Goal: Navigation & Orientation: Locate item on page

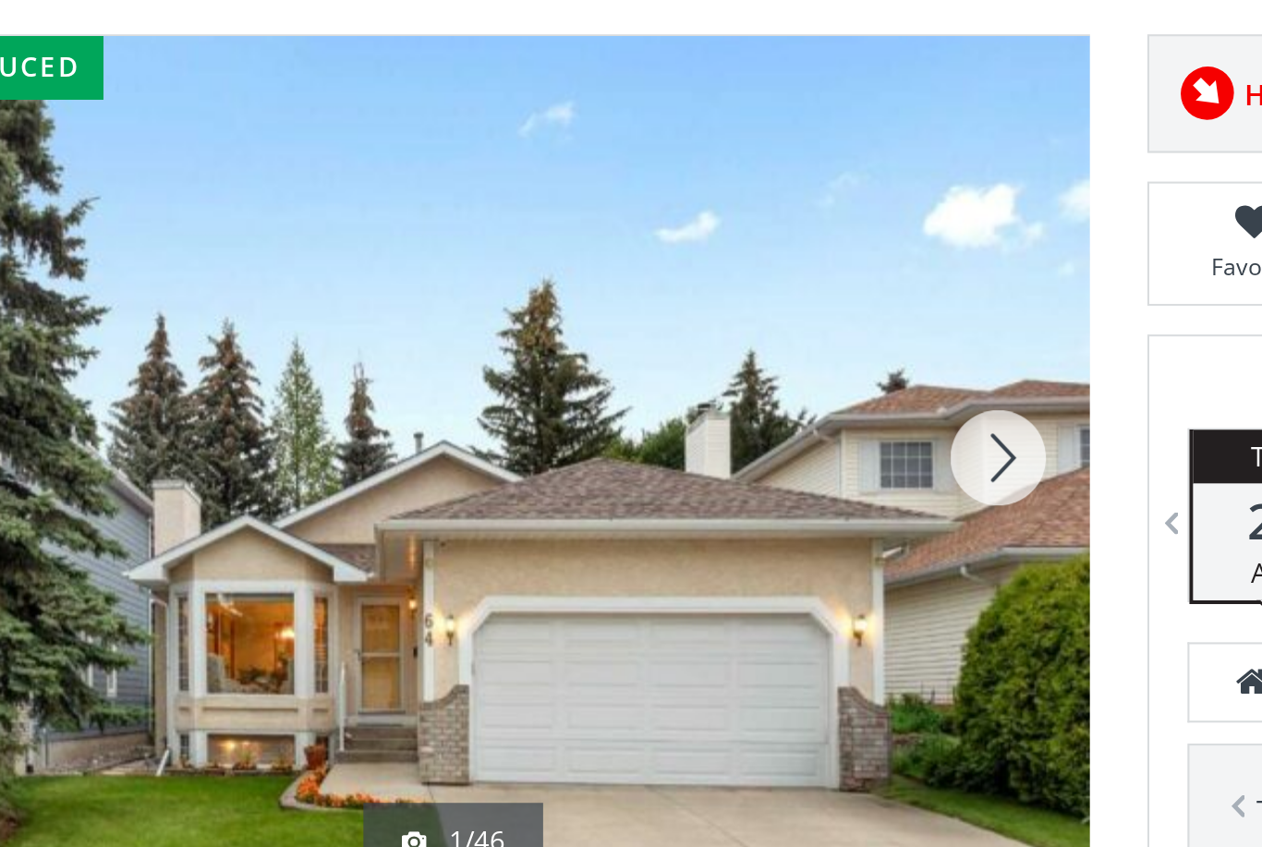
click at [691, 269] on div at bounding box center [735, 472] width 89 height 407
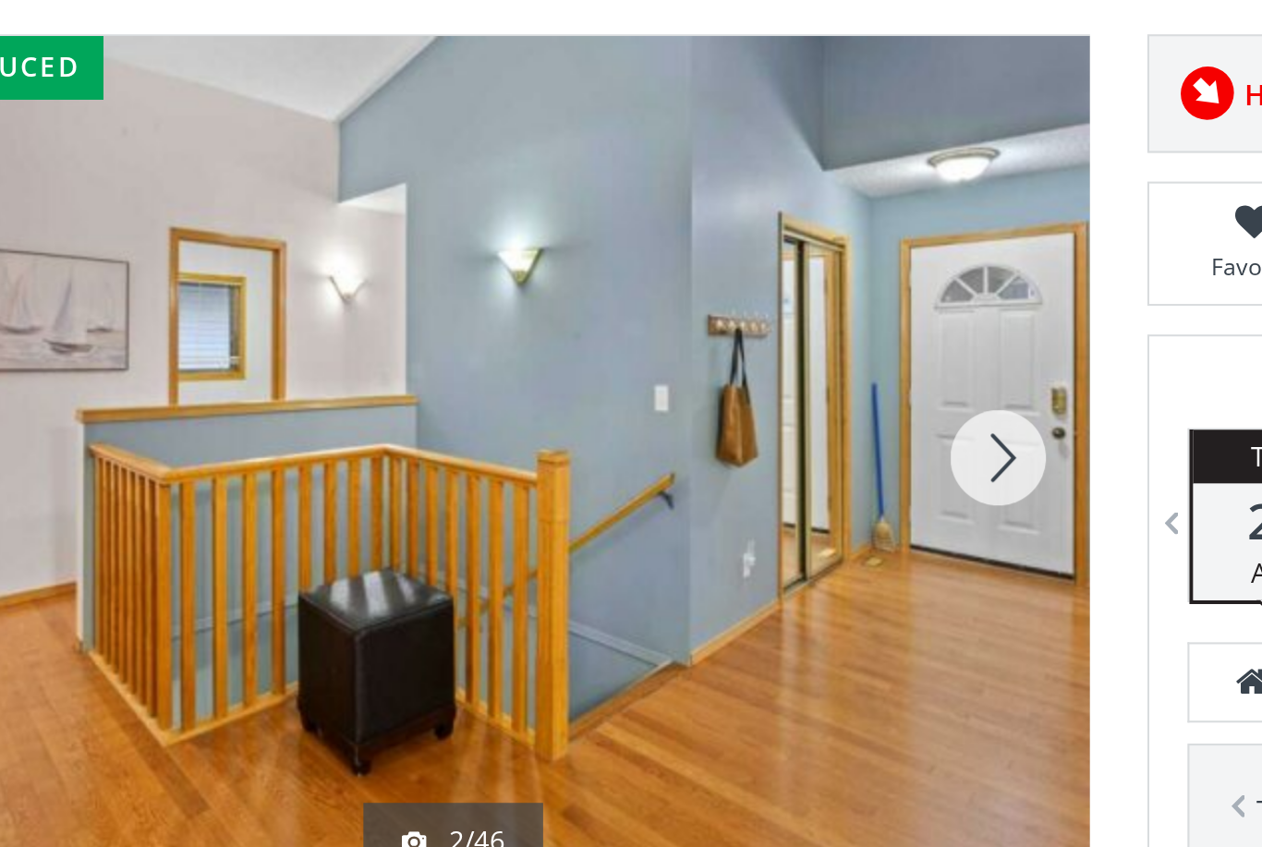
click at [691, 269] on div at bounding box center [735, 472] width 89 height 407
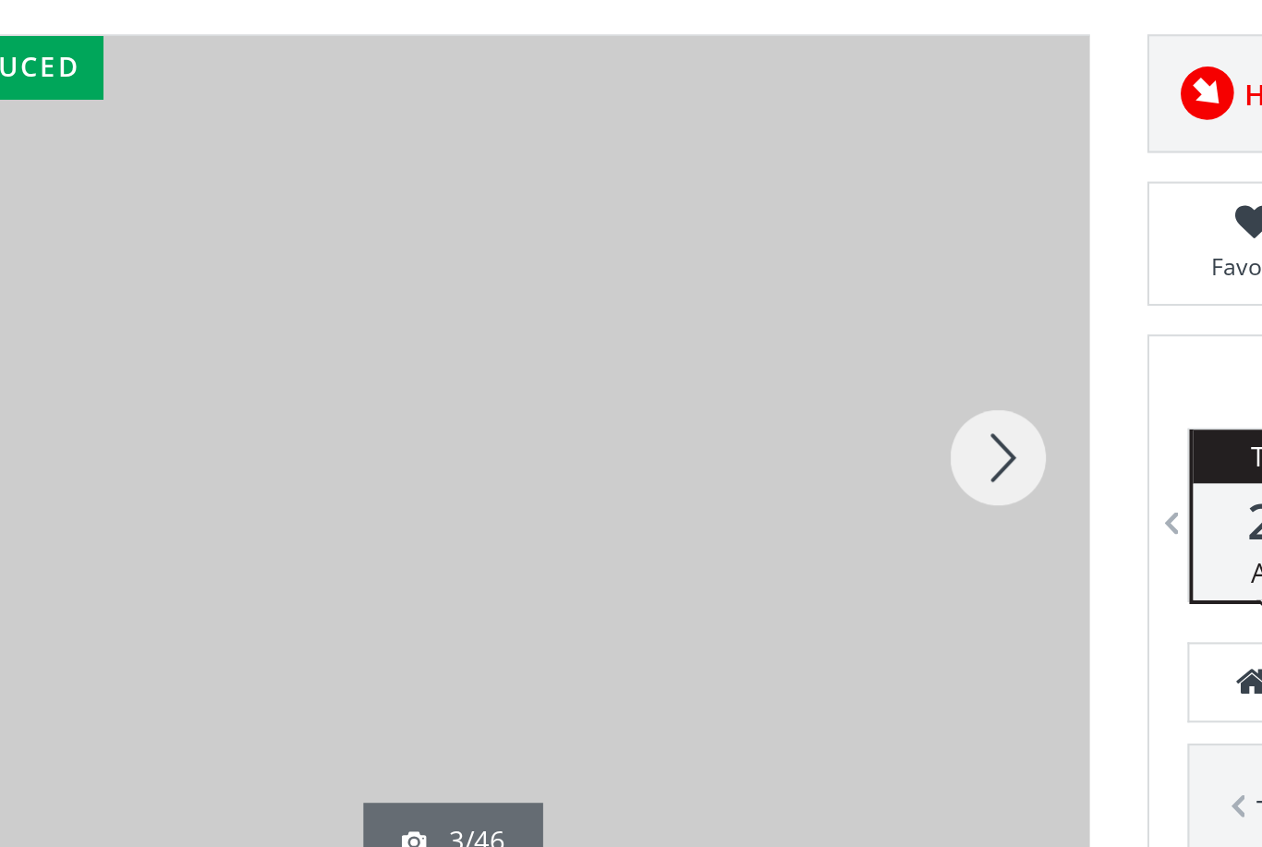
click at [691, 269] on div at bounding box center [735, 472] width 89 height 407
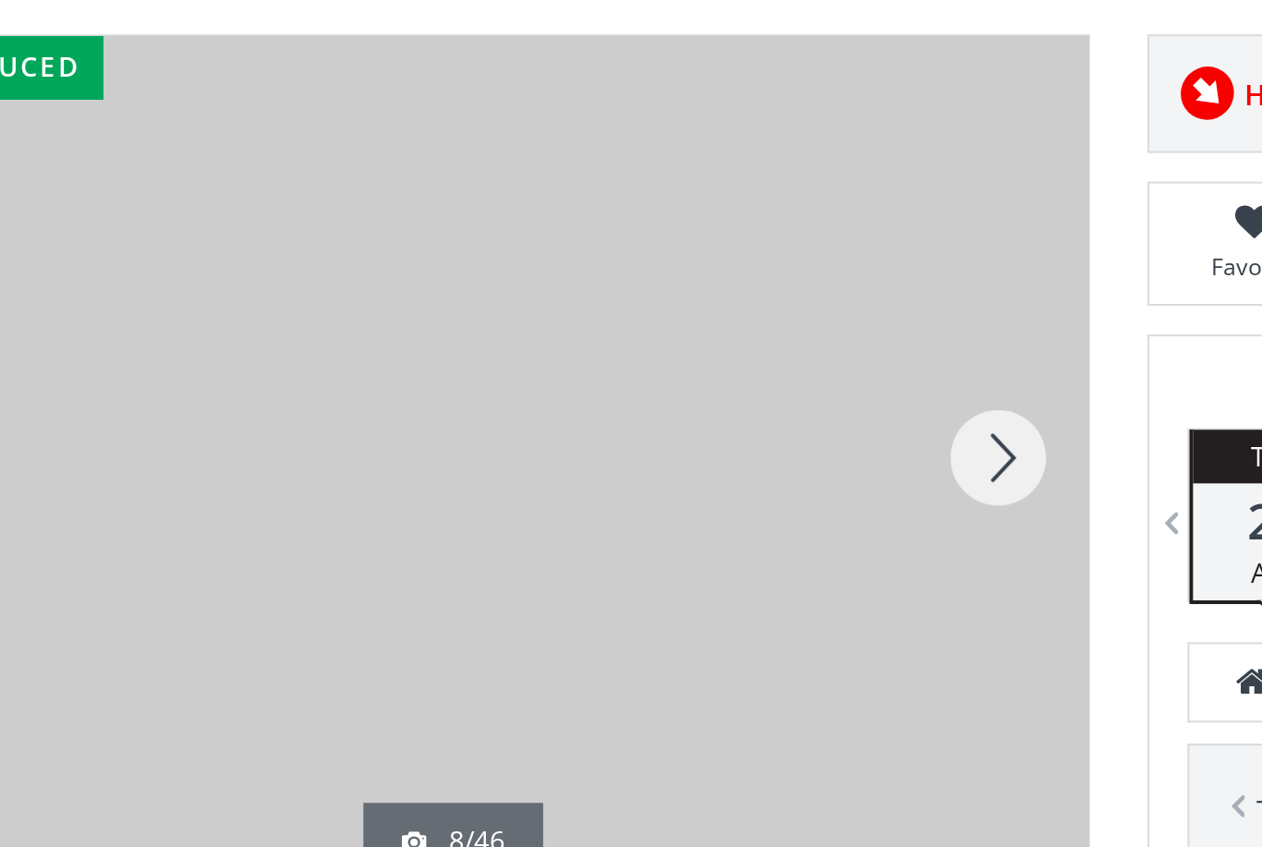
click at [691, 269] on div at bounding box center [735, 472] width 89 height 407
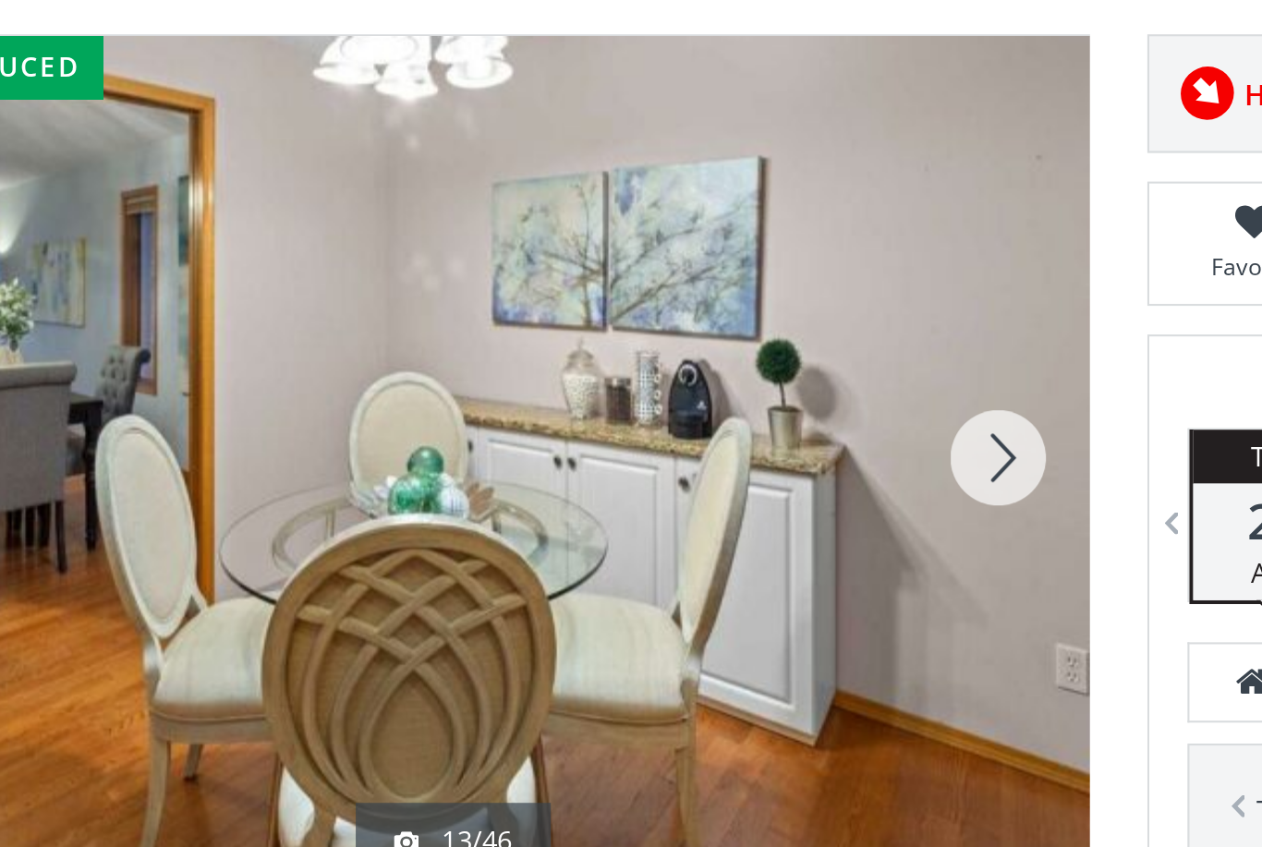
click at [691, 269] on div at bounding box center [735, 472] width 89 height 407
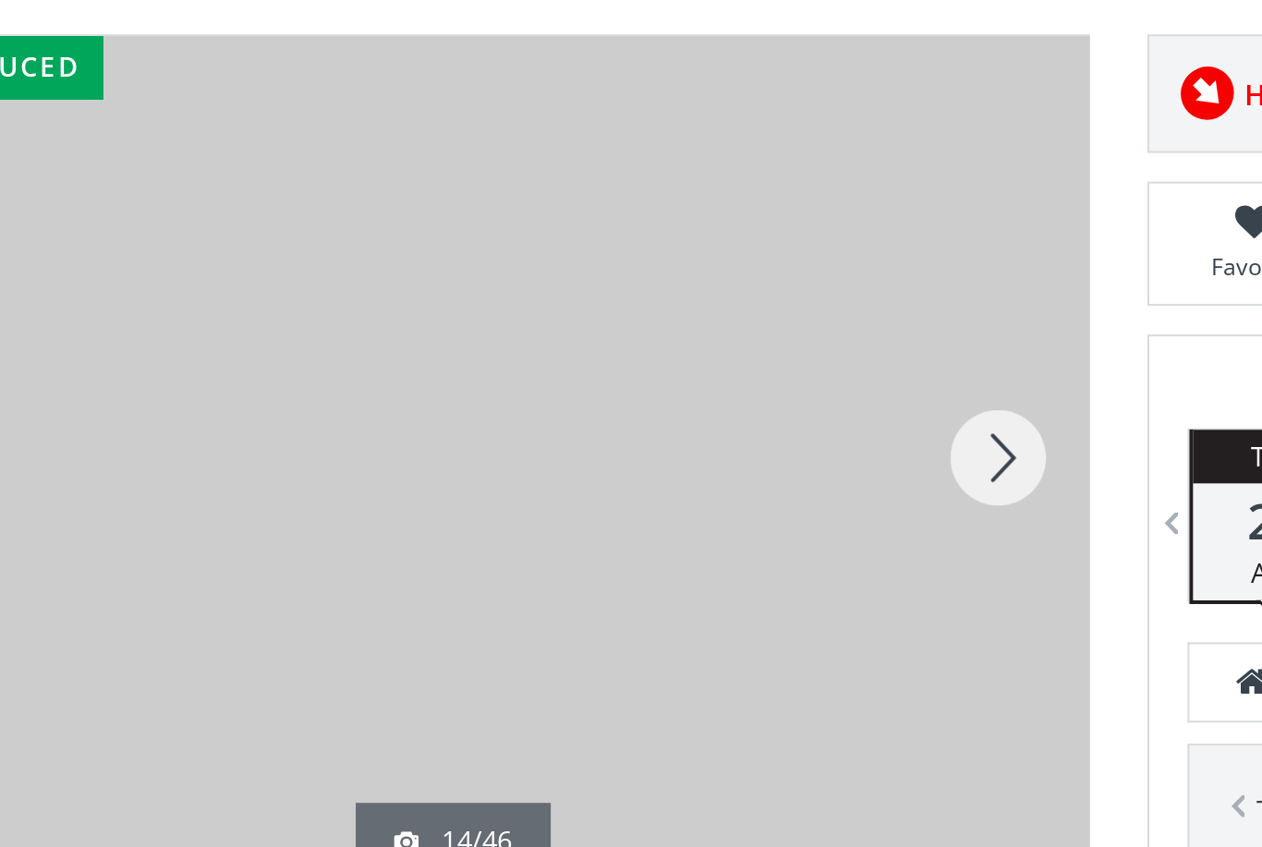
click at [691, 269] on div at bounding box center [735, 472] width 89 height 407
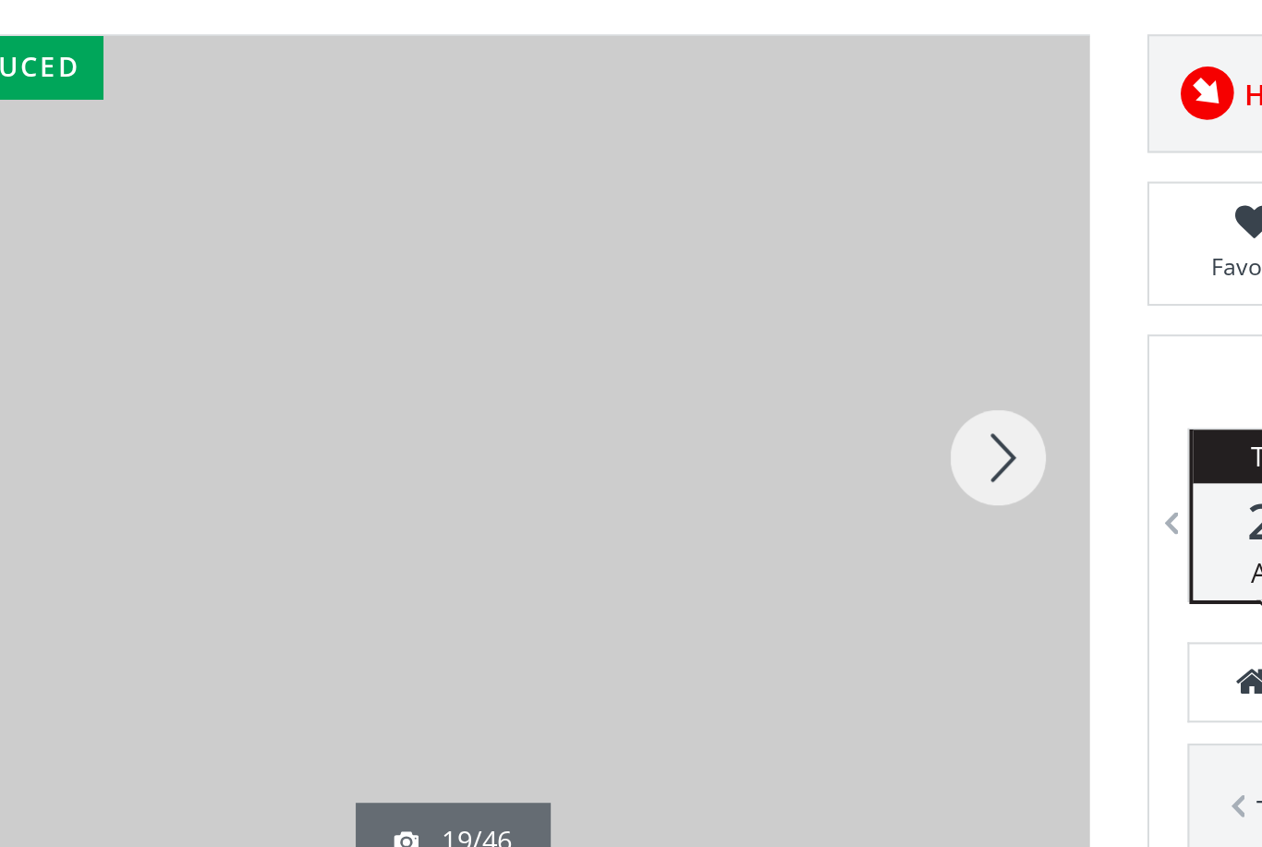
click at [691, 269] on div at bounding box center [735, 472] width 89 height 407
